Goal: Communication & Community: Answer question/provide support

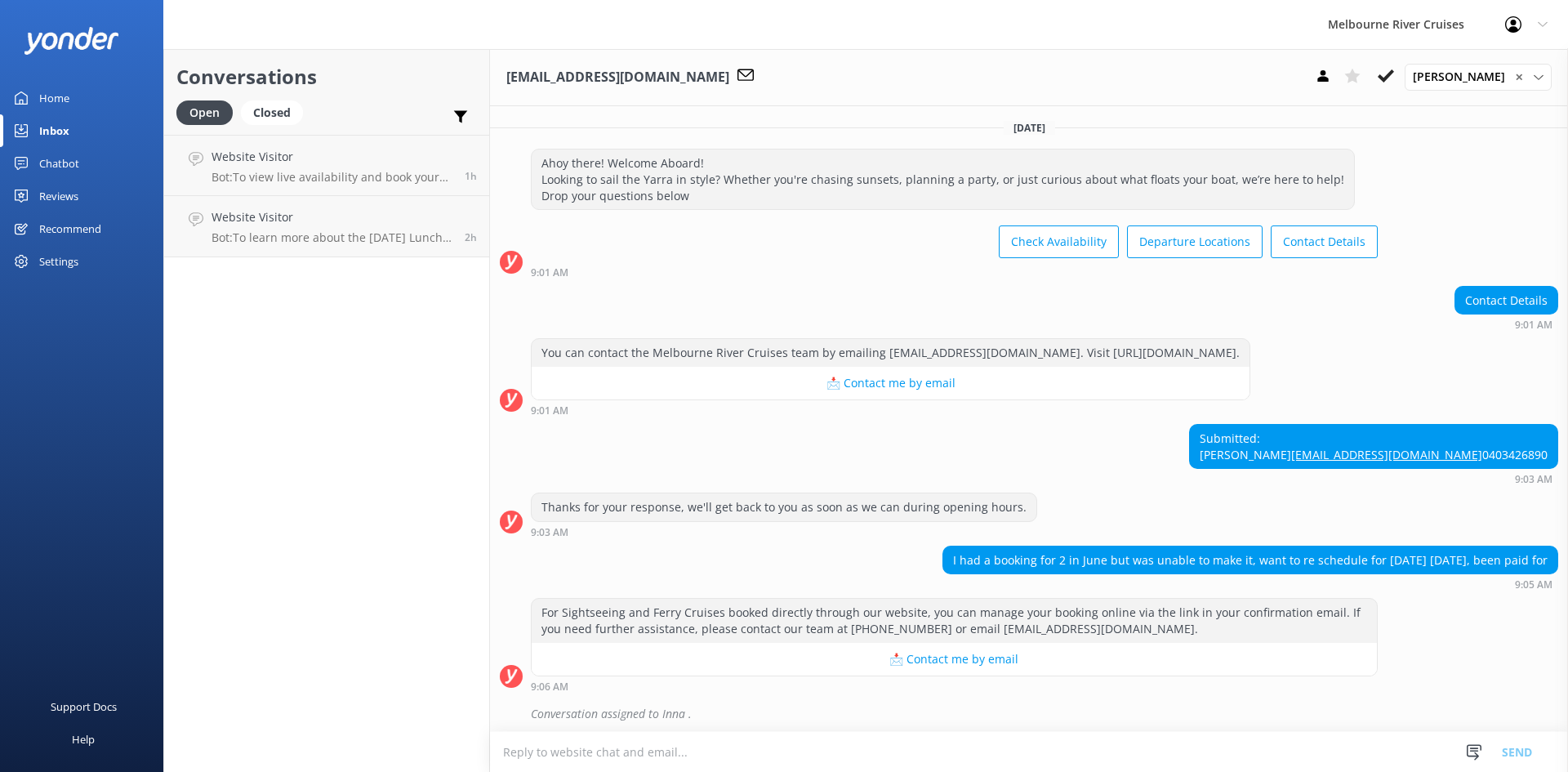
scroll to position [395, 0]
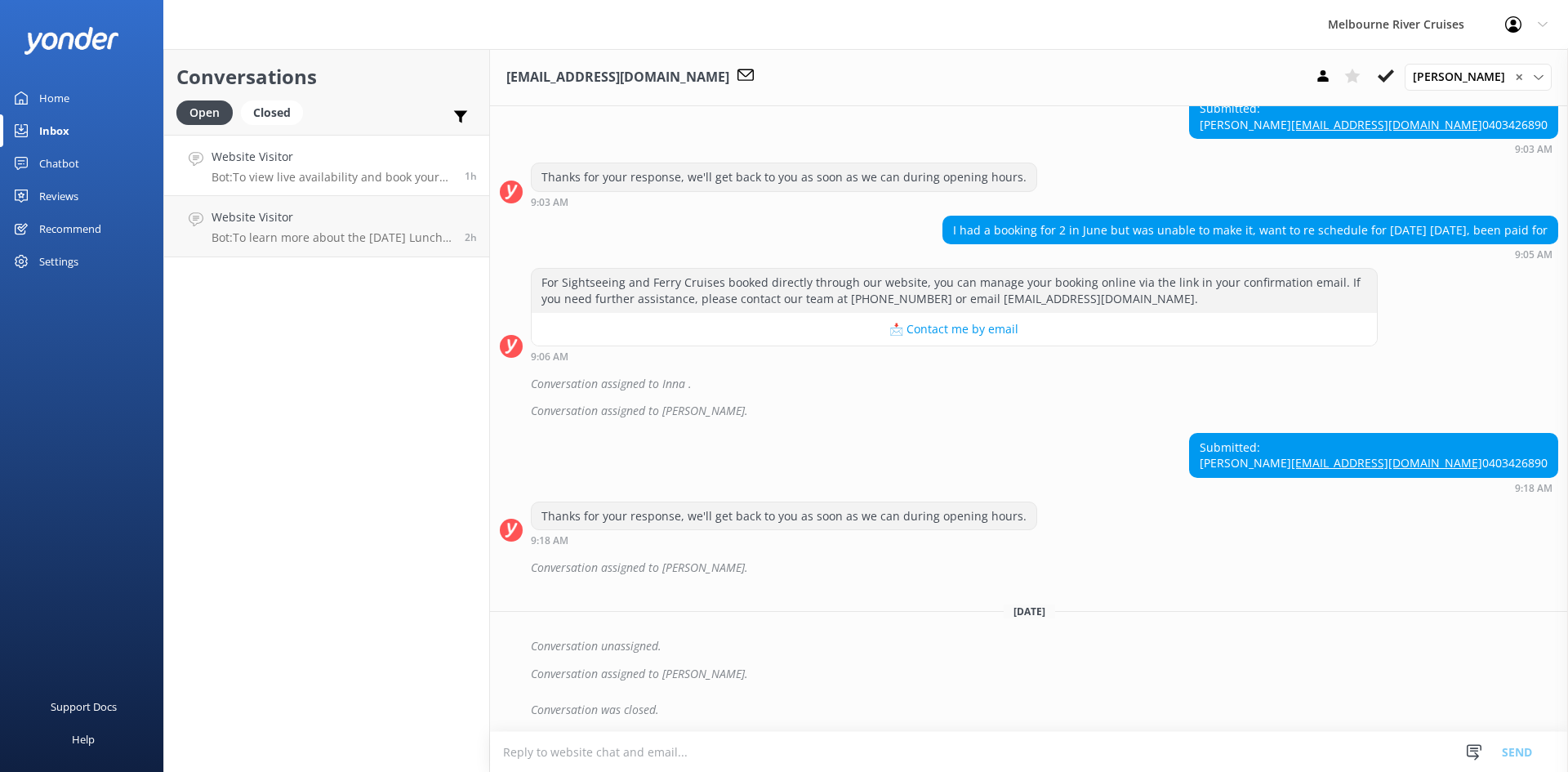
click at [322, 163] on h4 "Website Visitor" at bounding box center [332, 157] width 241 height 18
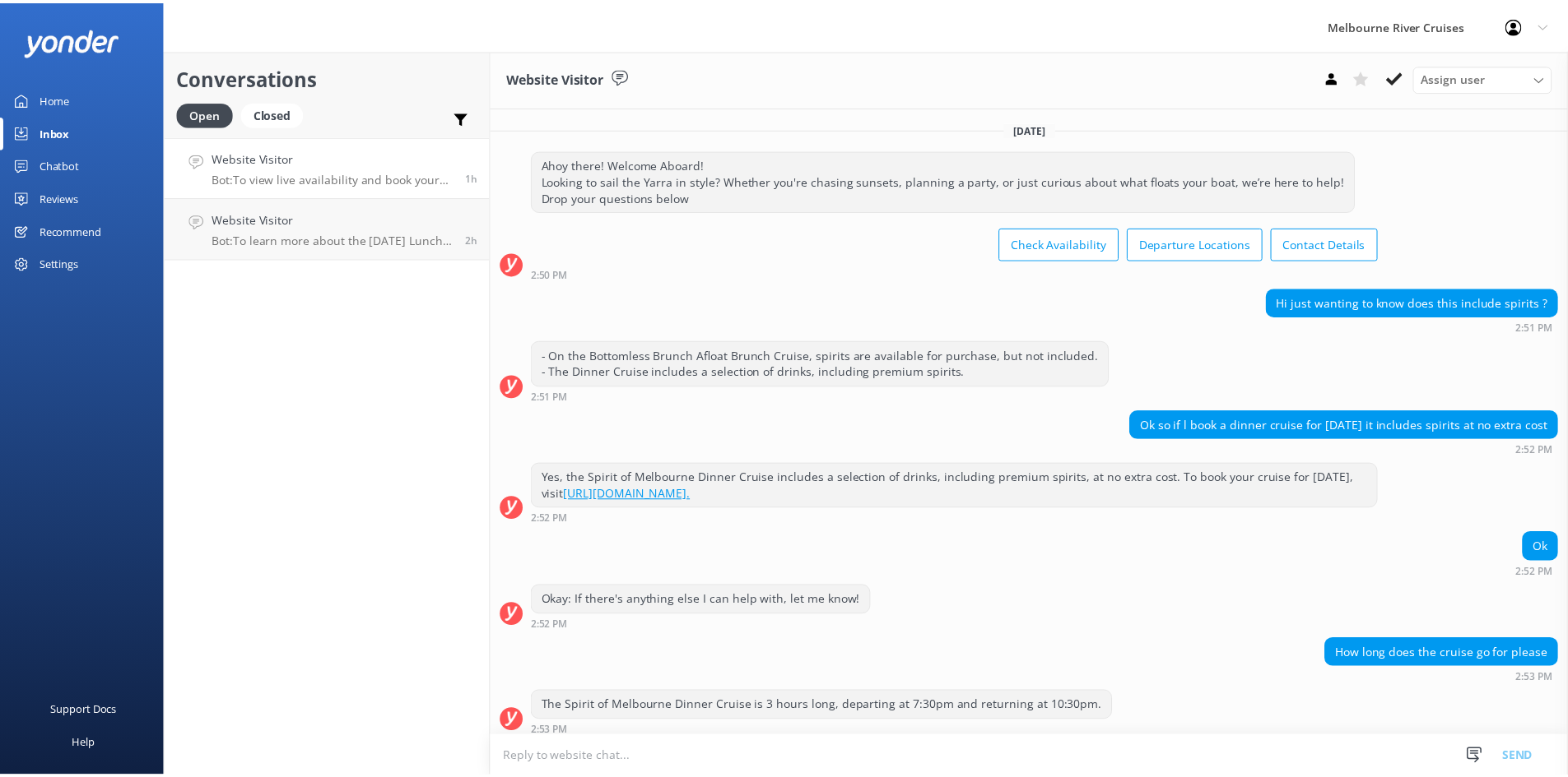
scroll to position [164, 0]
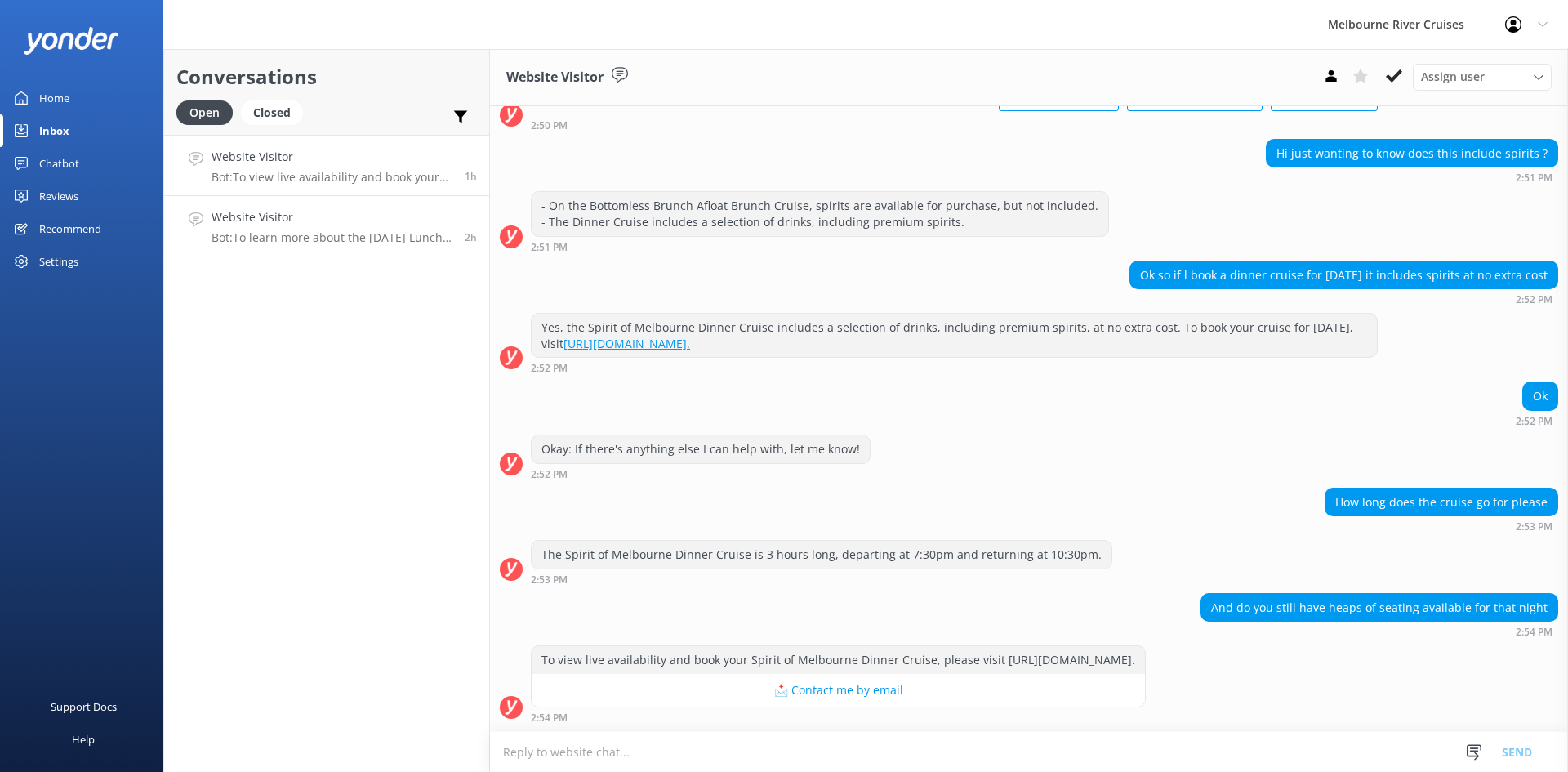
click at [280, 233] on p "Bot: To learn more about the [DATE] Lunch Cruise and to make a booking, please …" at bounding box center [332, 238] width 241 height 15
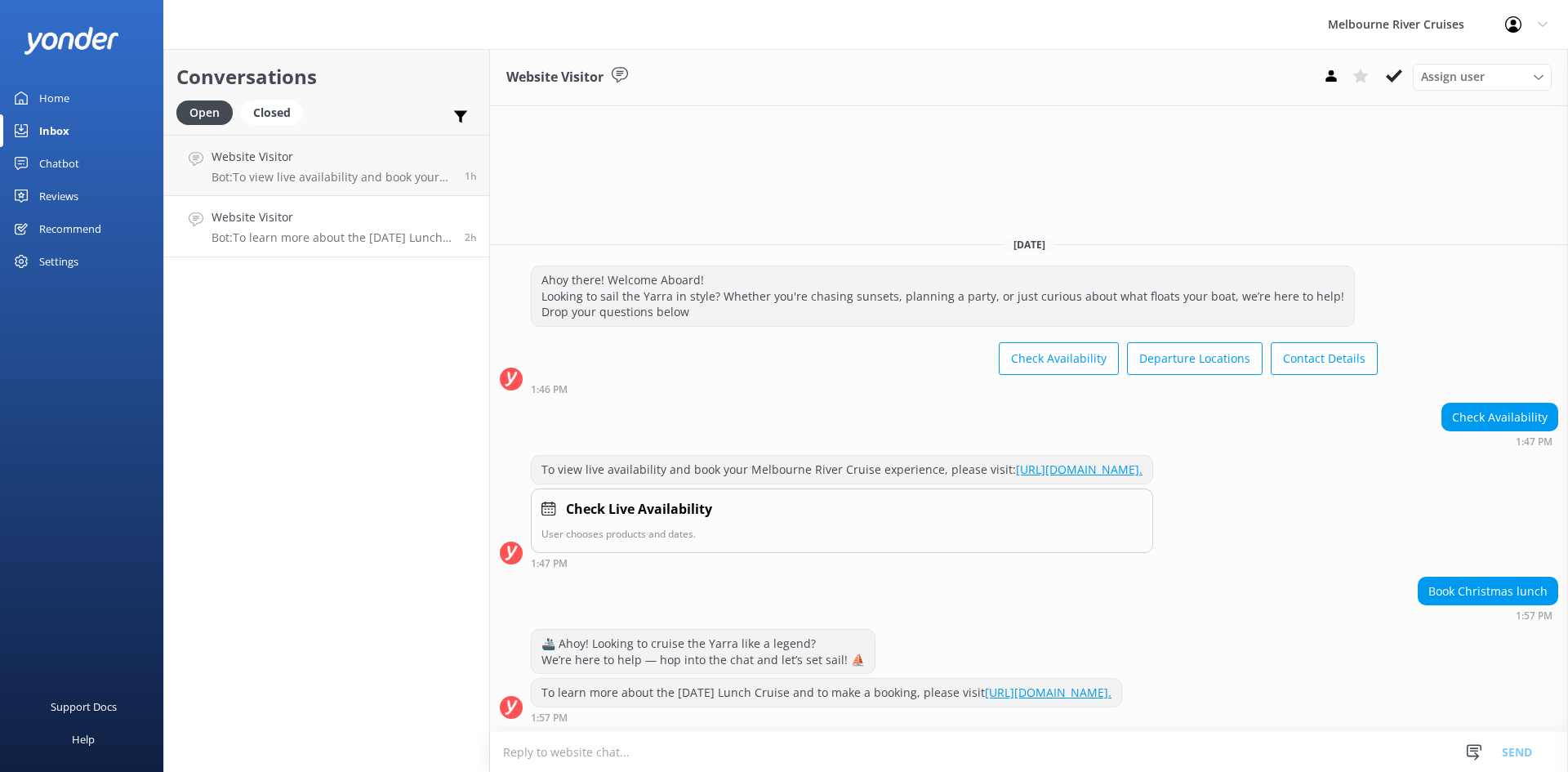
click at [72, 104] on link "Home" at bounding box center [81, 98] width 164 height 33
